Goal: Find specific page/section: Find specific page/section

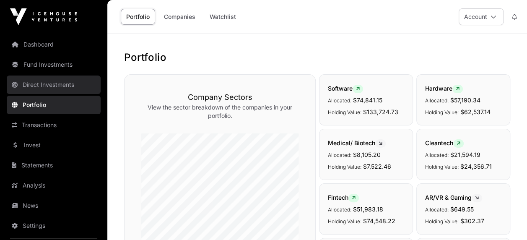
click at [48, 78] on link "Direct Investments" at bounding box center [54, 84] width 94 height 18
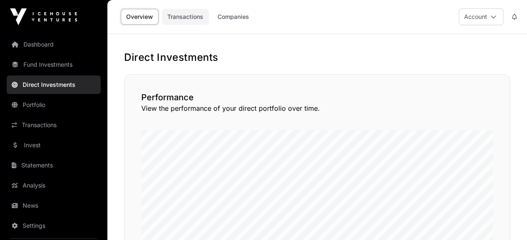
click at [196, 18] on link "Transactions" at bounding box center [185, 17] width 47 height 16
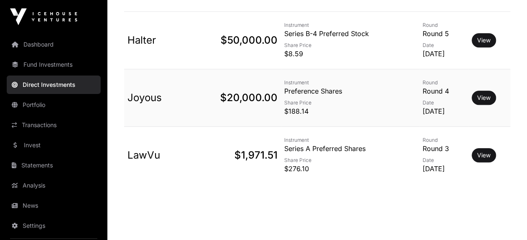
scroll to position [377, 0]
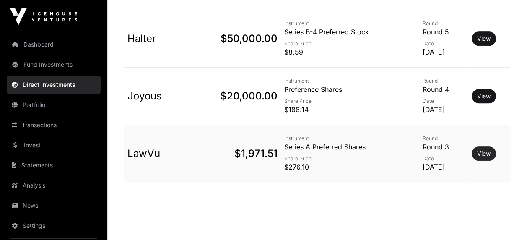
click at [486, 150] on link "View" at bounding box center [483, 153] width 13 height 8
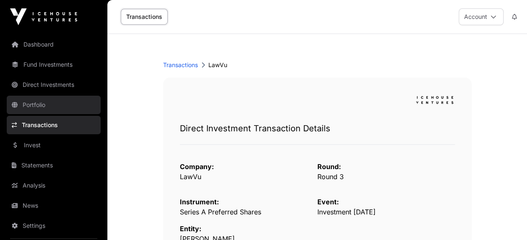
click at [36, 101] on link "Portfolio" at bounding box center [54, 105] width 94 height 18
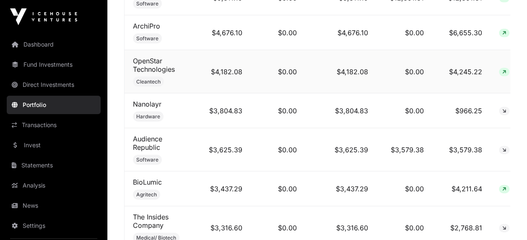
scroll to position [922, 0]
